Goal: Check status: Check status

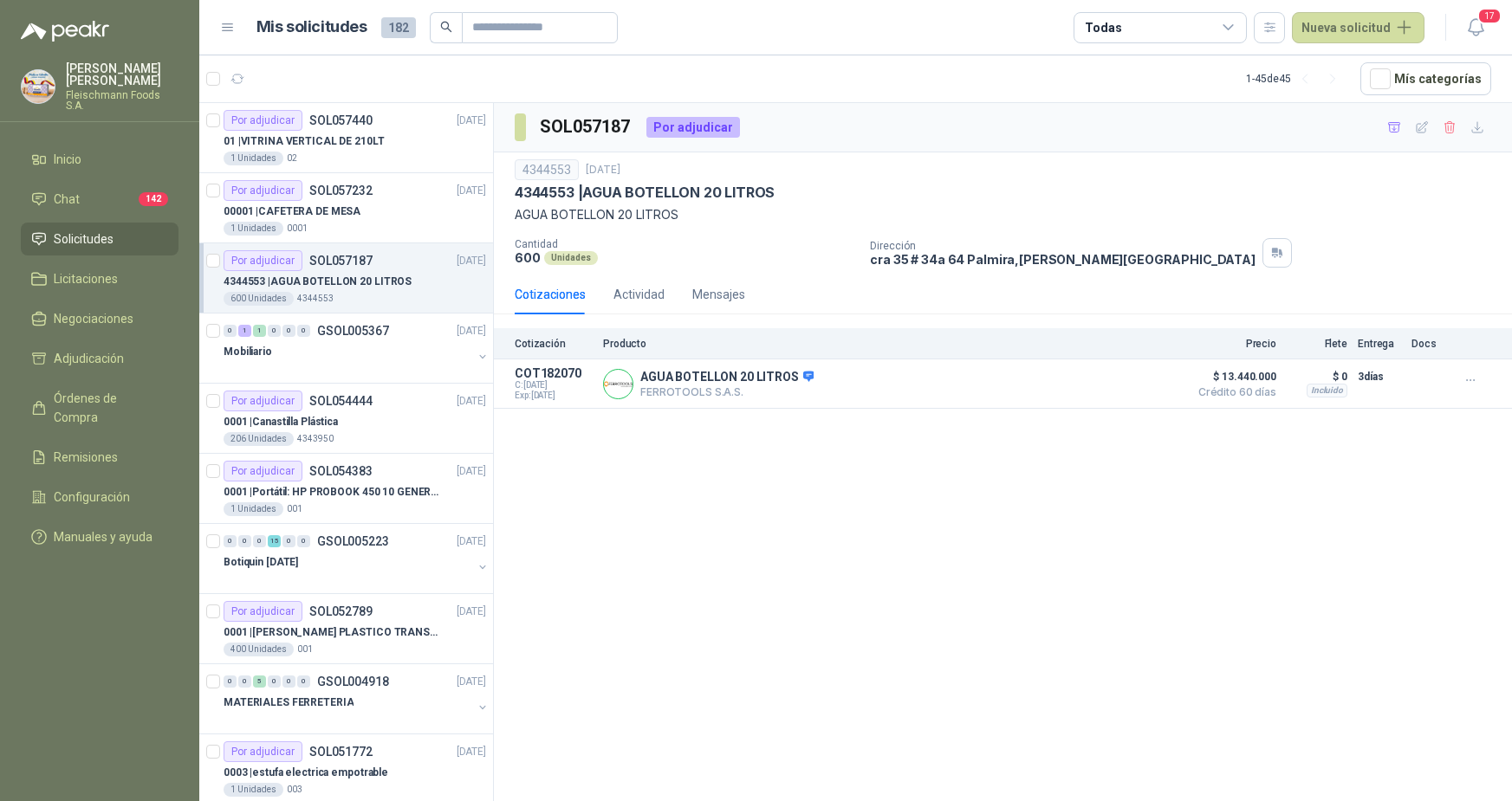
click at [349, 262] on p "SOL057187" at bounding box center [341, 260] width 63 height 12
click at [782, 634] on div "SOL057187 Por adjudicar 4344553 [DATE] 4344553 | AGUA BOTELLON 20 LITROS AGUA B…" at bounding box center [1002, 455] width 1018 height 704
